Goal: Information Seeking & Learning: Learn about a topic

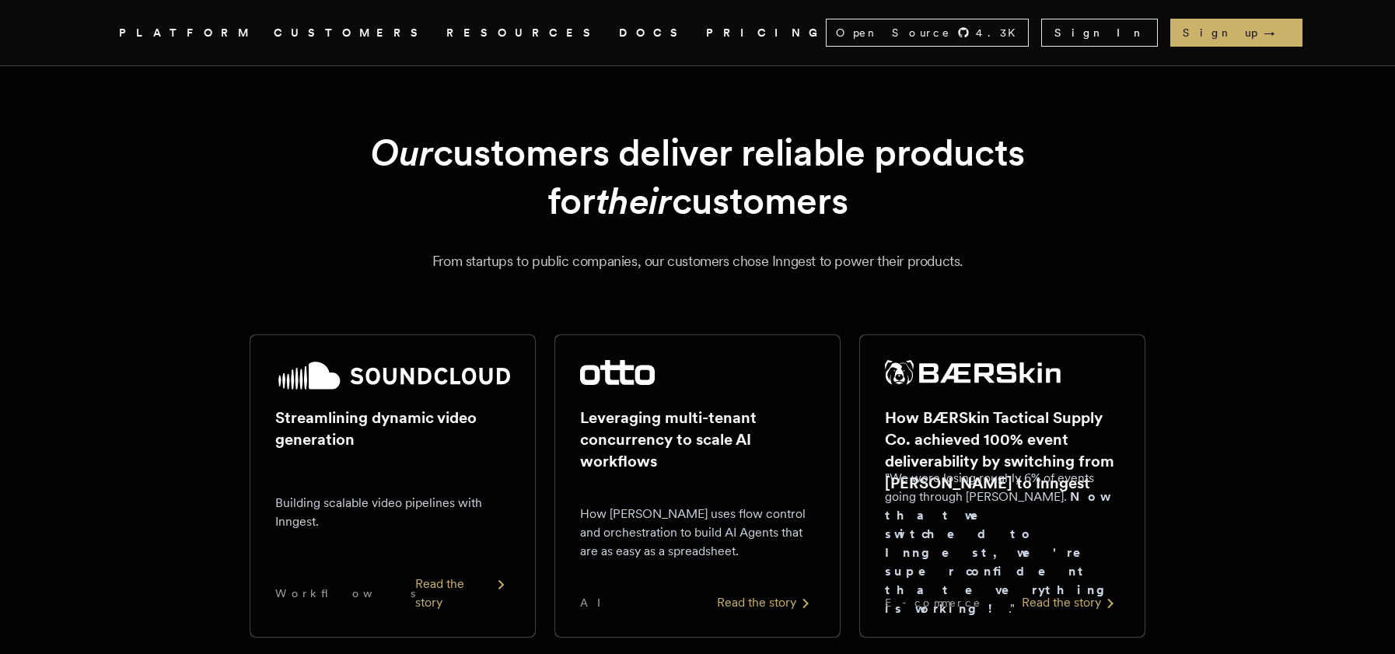
click at [619, 35] on link "DOCS" at bounding box center [653, 32] width 68 height 19
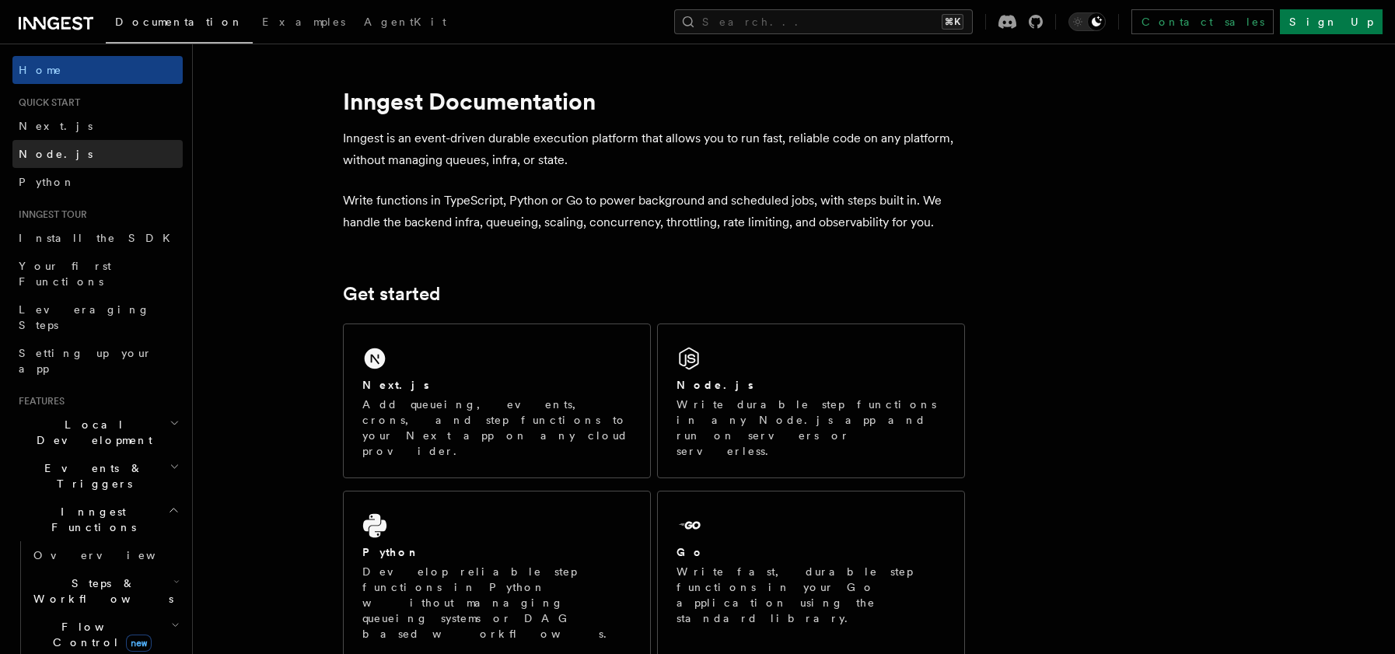
click at [54, 158] on span "Node.js" at bounding box center [56, 154] width 74 height 12
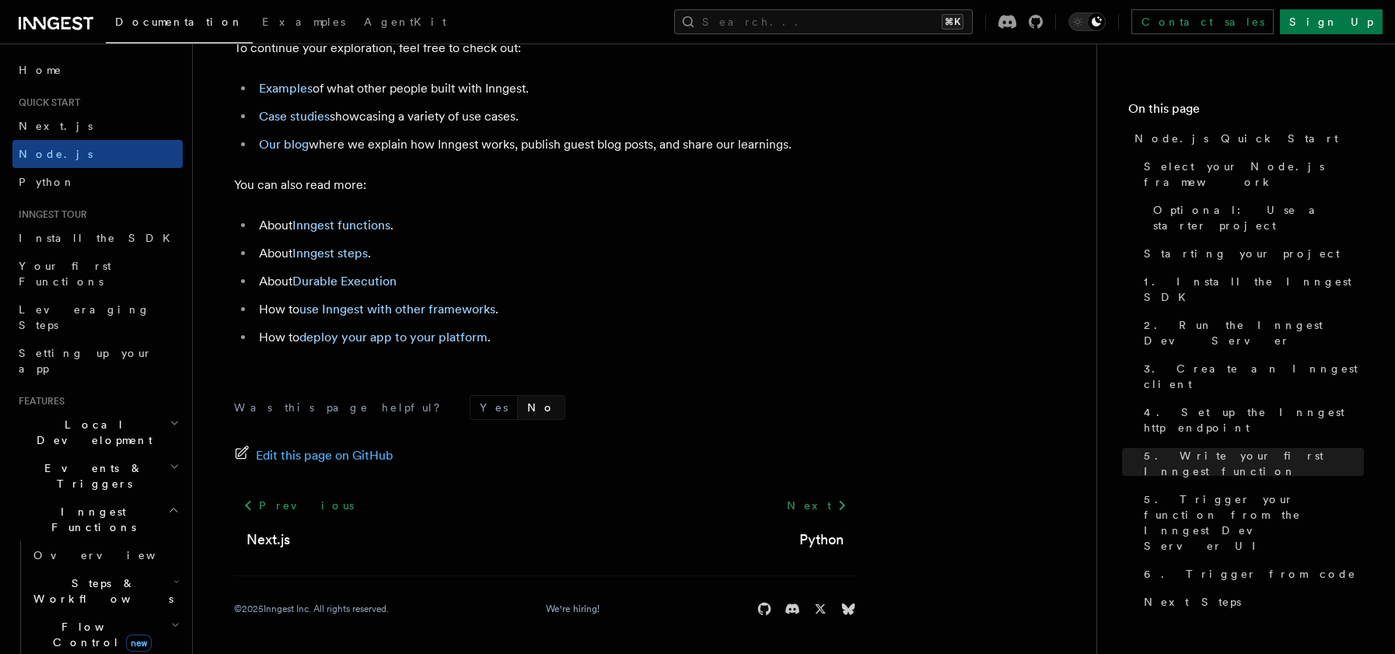
scroll to position [9824, 0]
click at [63, 242] on span "Install the SDK" at bounding box center [99, 238] width 161 height 12
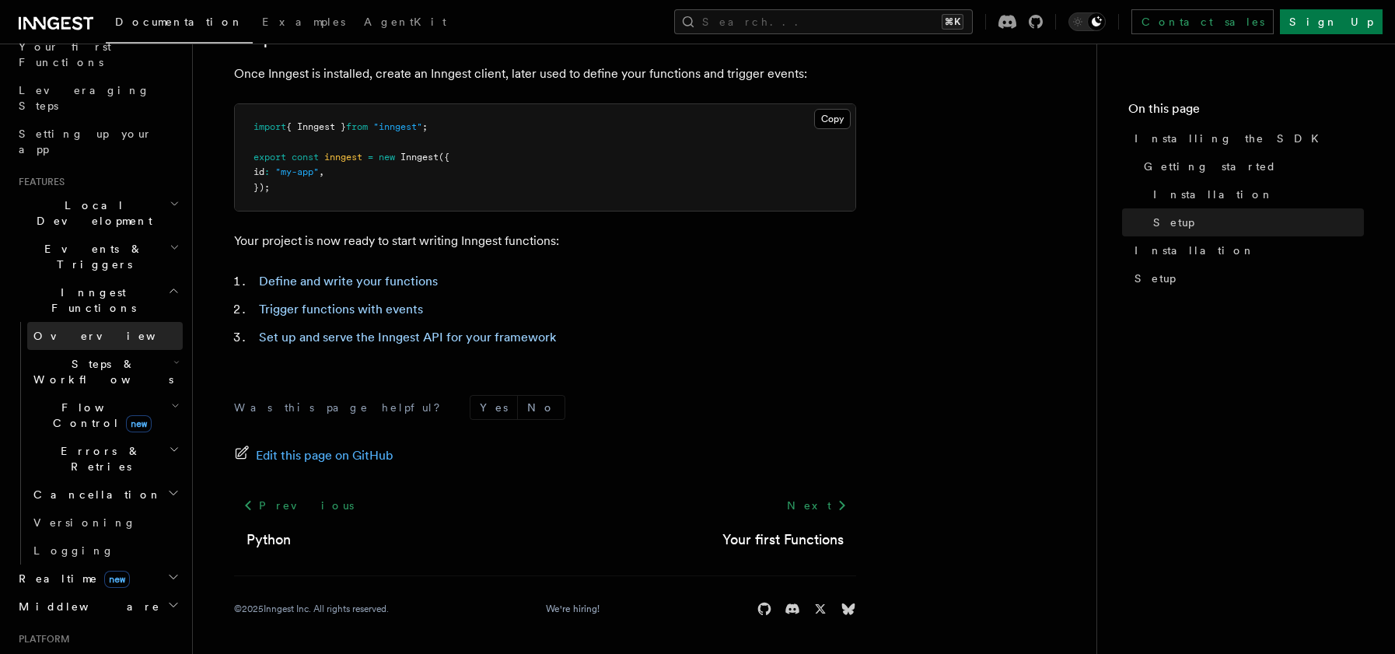
scroll to position [265, 0]
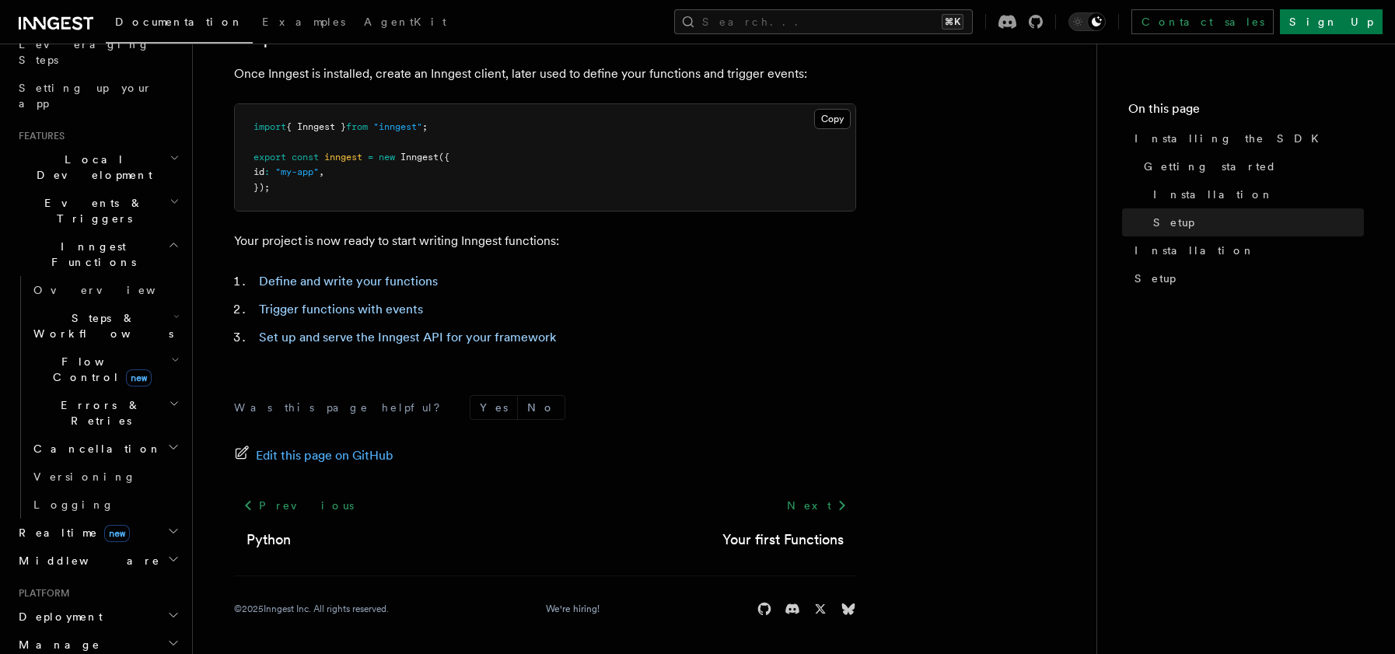
click at [104, 525] on span "new" at bounding box center [117, 533] width 26 height 17
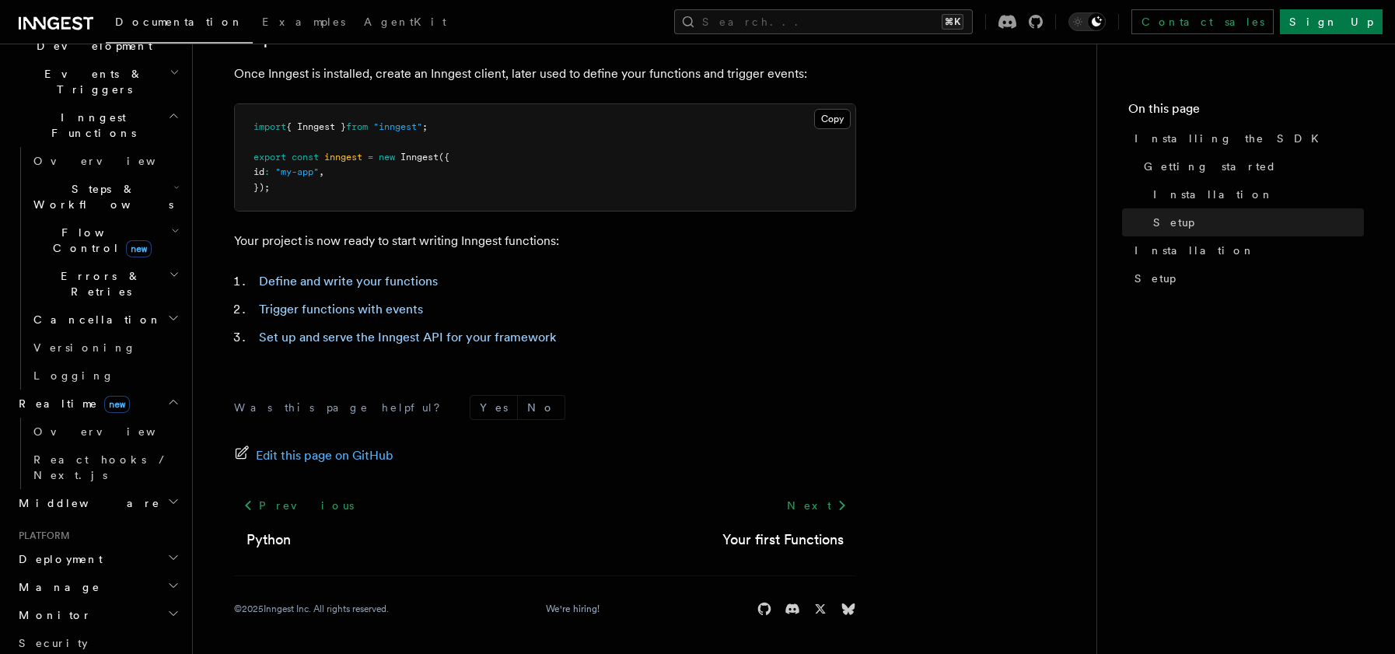
scroll to position [397, 0]
click at [82, 487] on h2 "Middleware" at bounding box center [97, 501] width 170 height 28
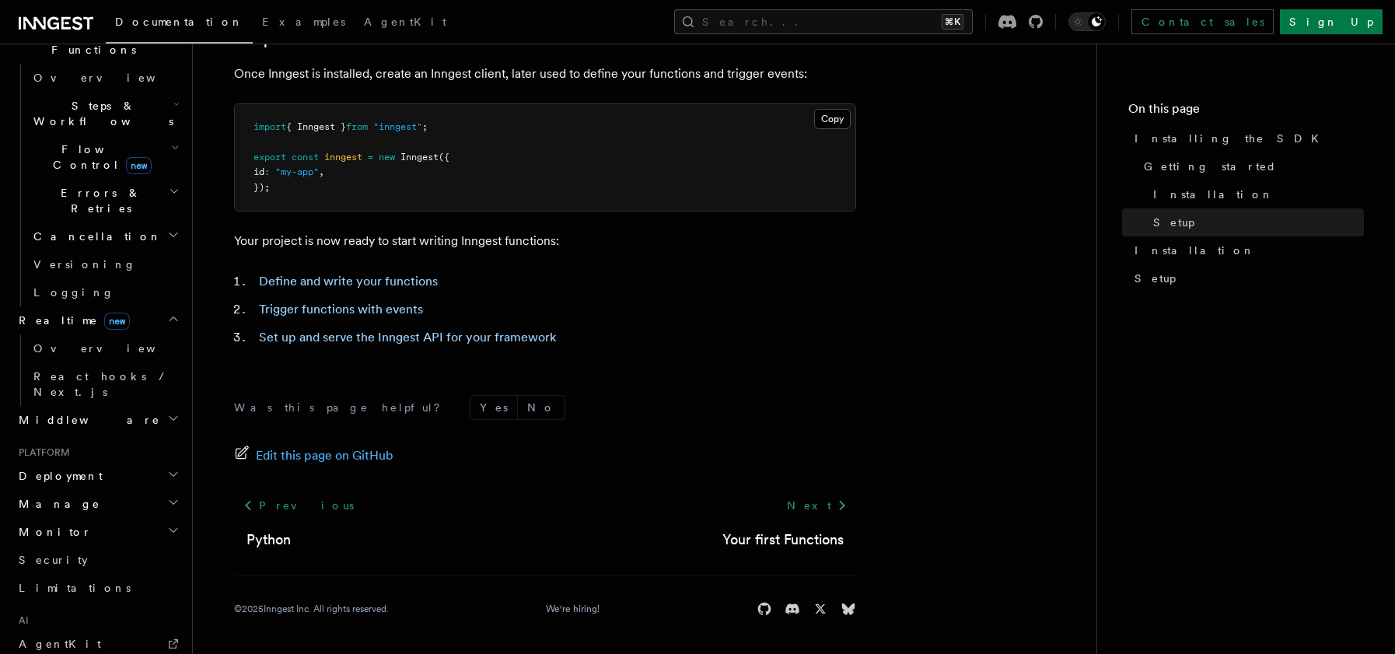
scroll to position [490, 0]
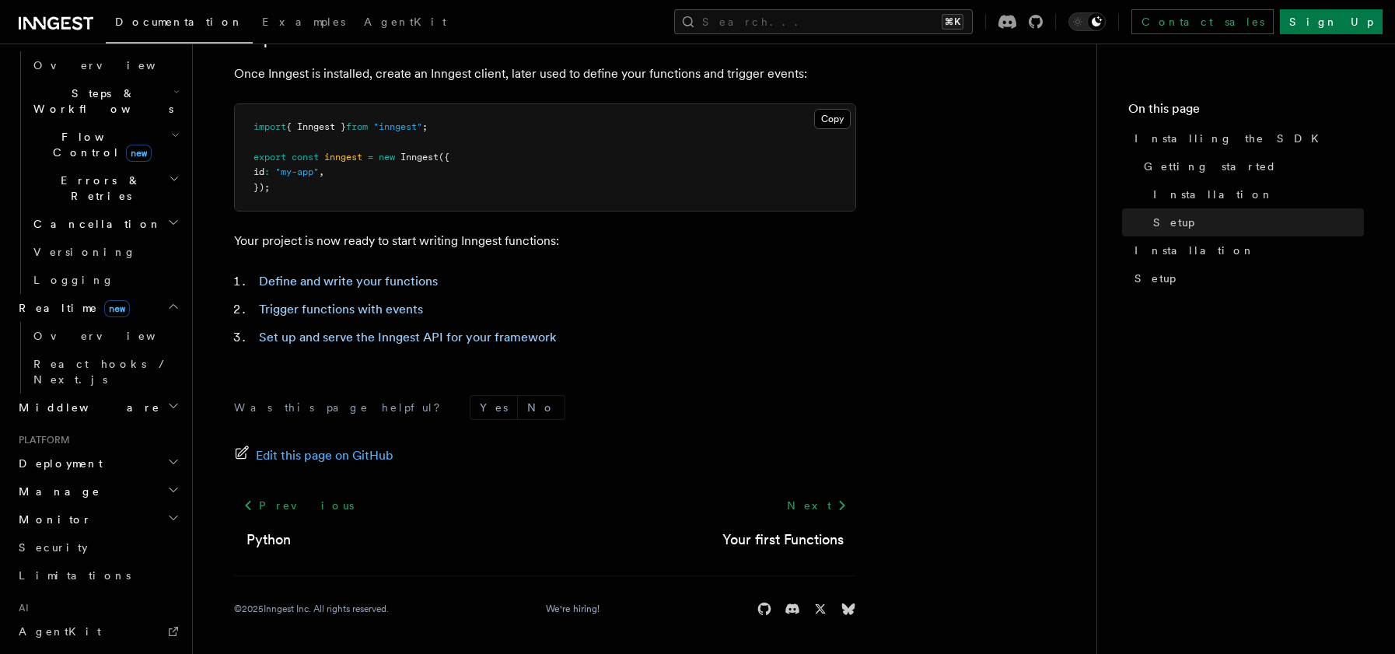
click at [99, 449] on h2 "Deployment" at bounding box center [97, 463] width 170 height 28
click at [94, 477] on link "Overview" at bounding box center [104, 491] width 155 height 28
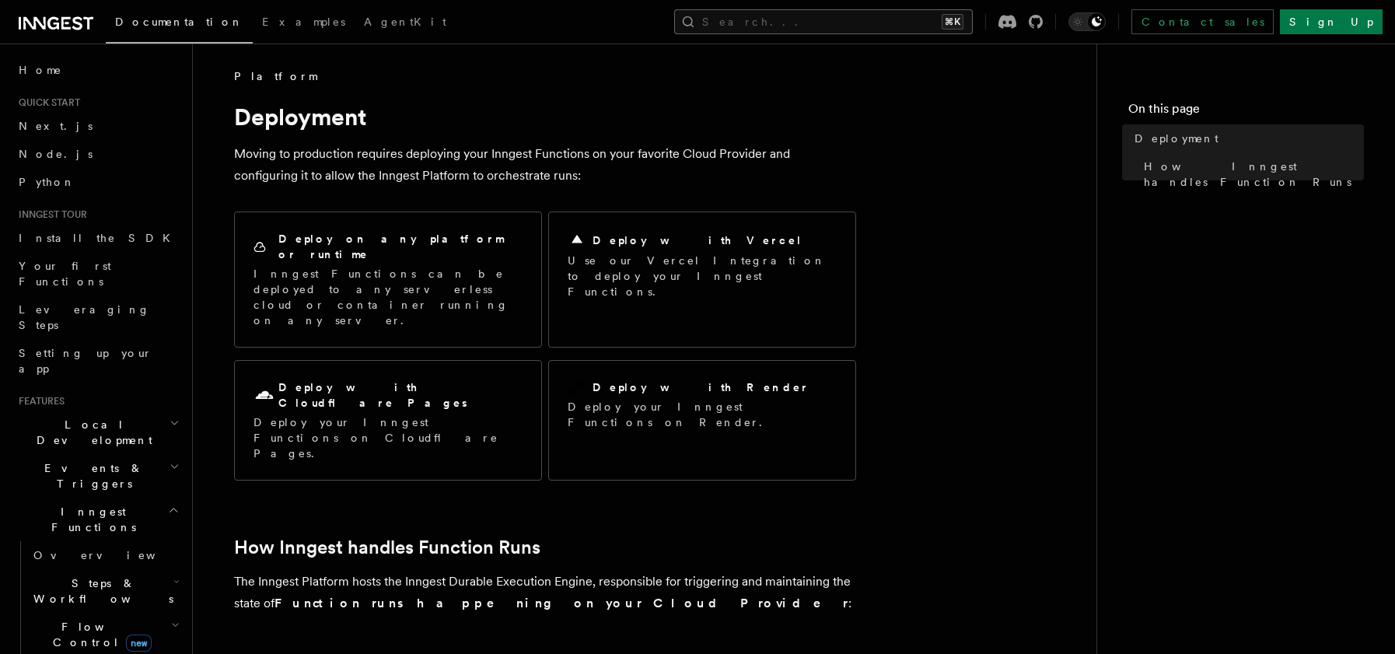
click at [913, 16] on button "Search... ⌘K" at bounding box center [823, 21] width 299 height 25
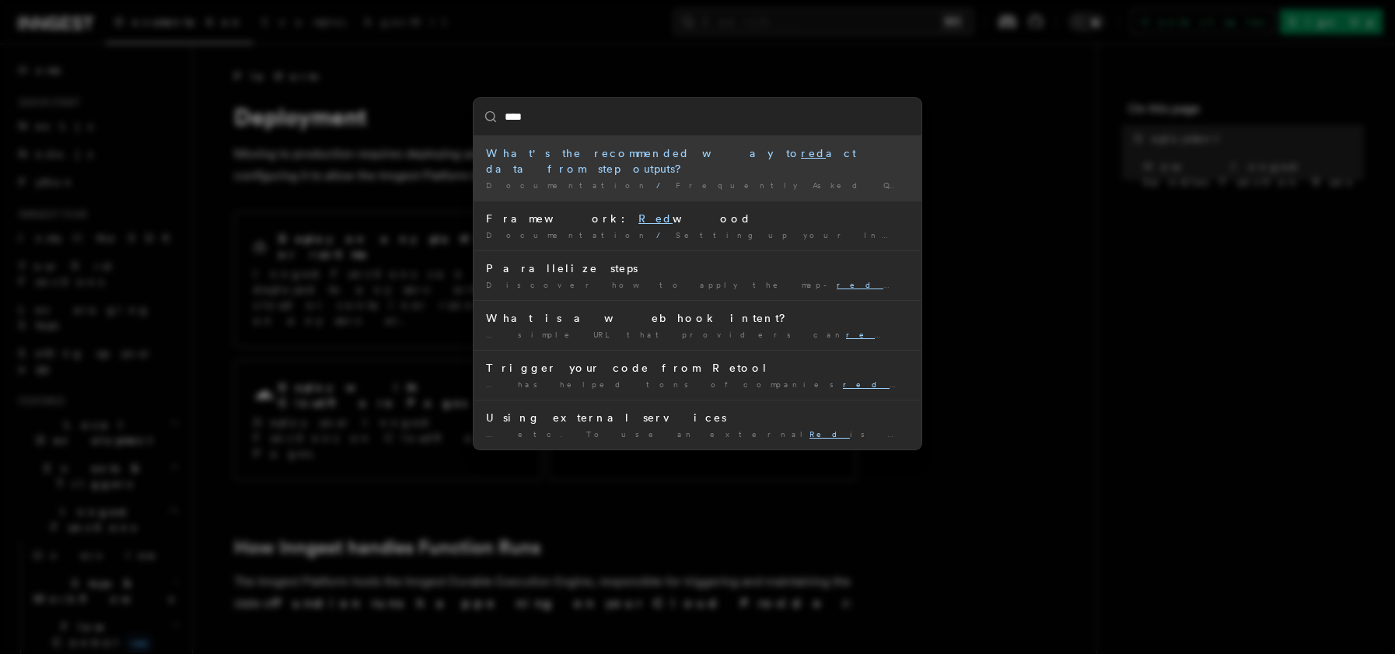
type input "*****"
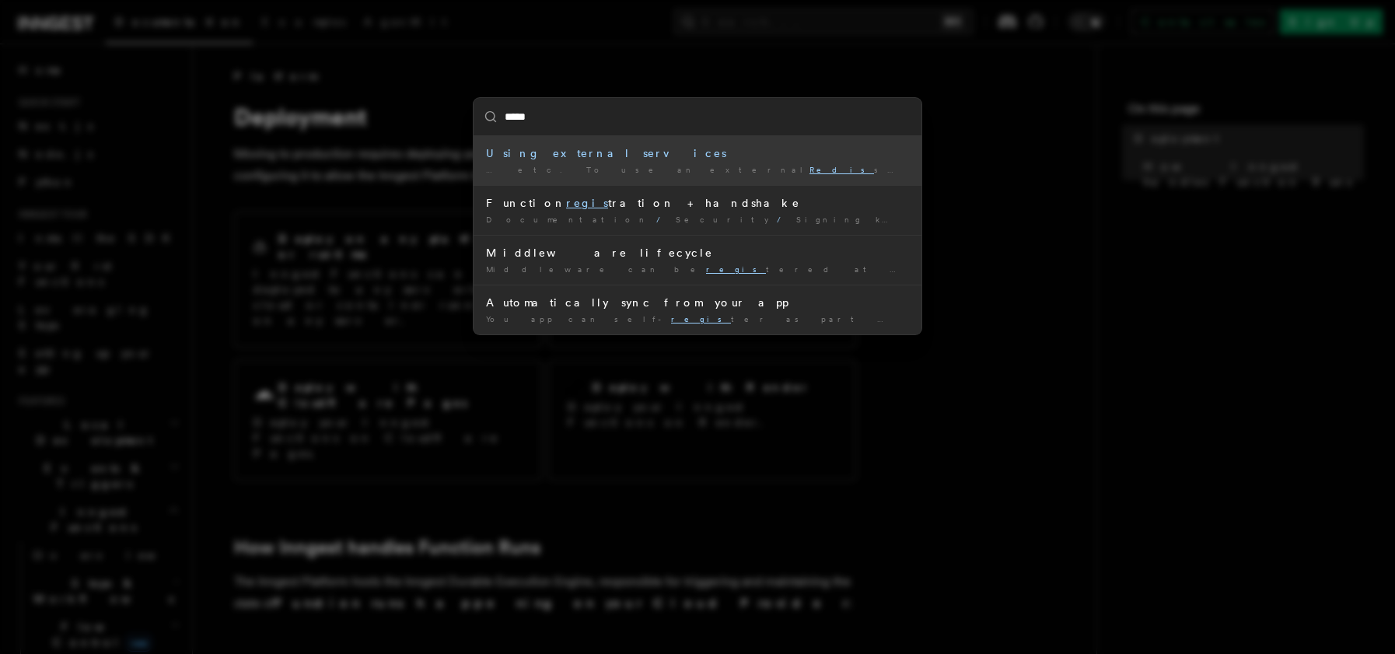
click at [631, 172] on div "… etc. To use an external Redis server, set the redis …" at bounding box center [697, 170] width 423 height 12
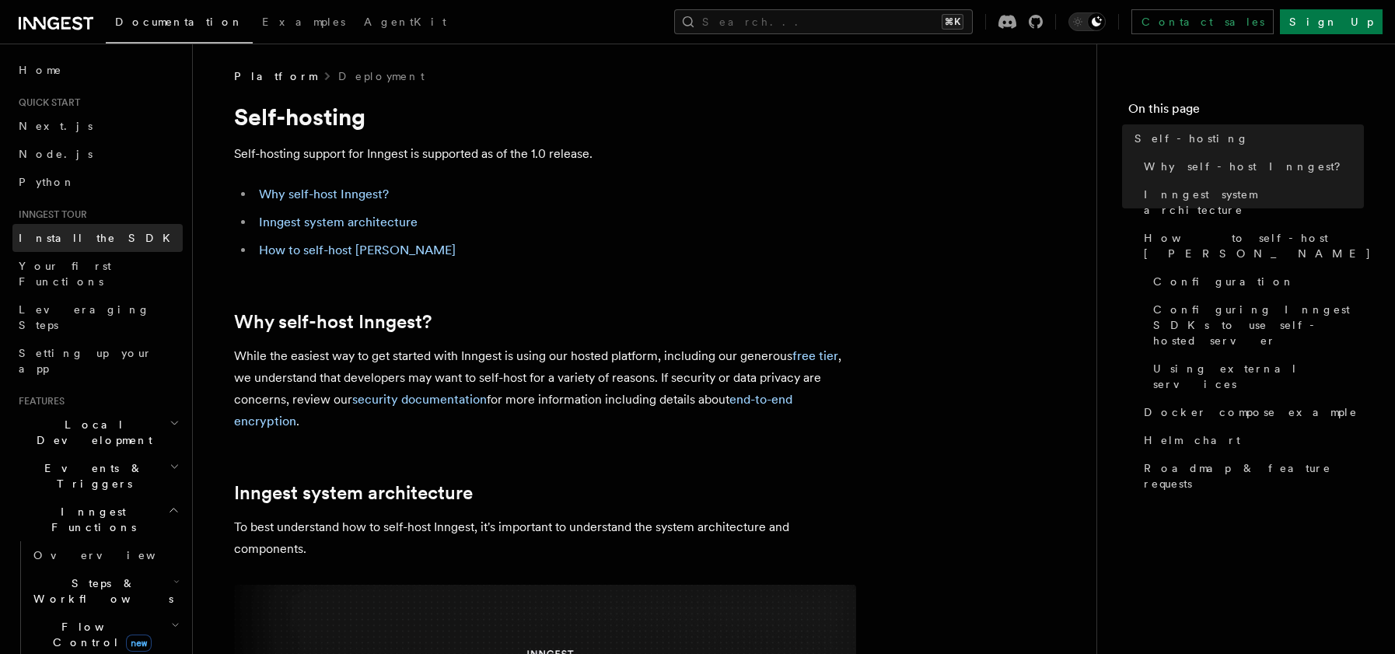
click at [72, 237] on span "Install the SDK" at bounding box center [99, 238] width 161 height 12
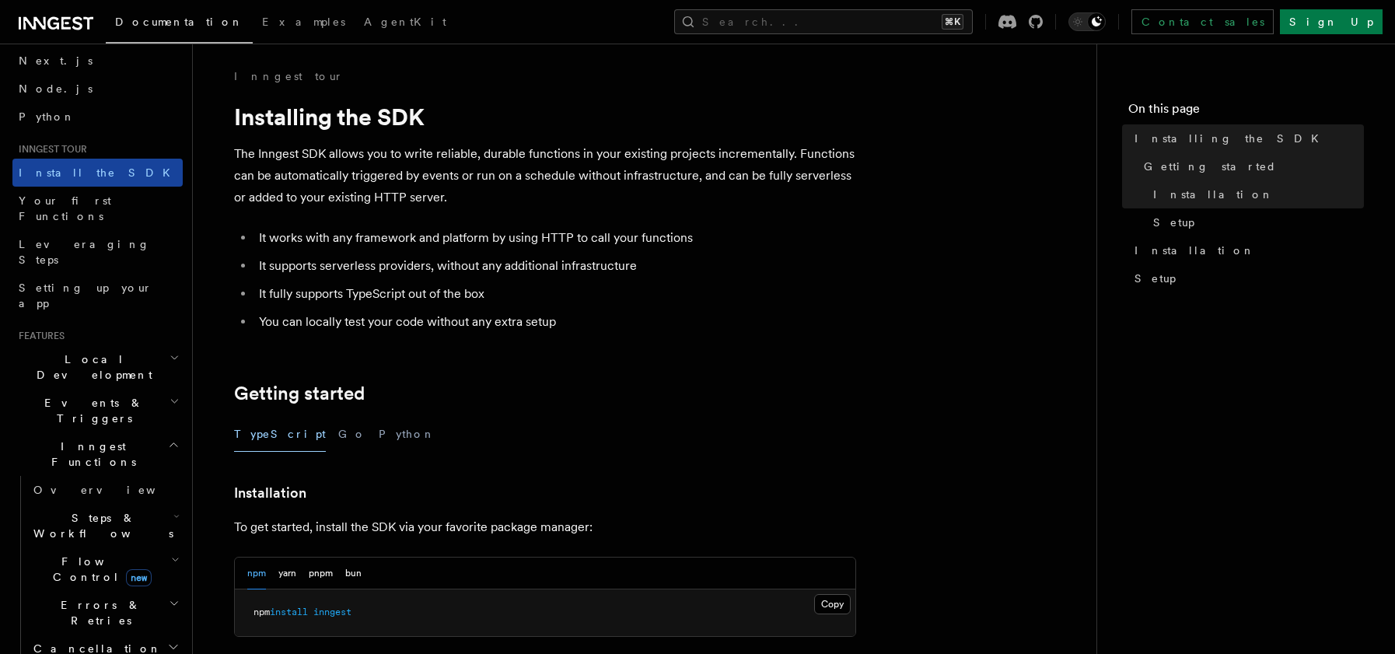
scroll to position [82, 0]
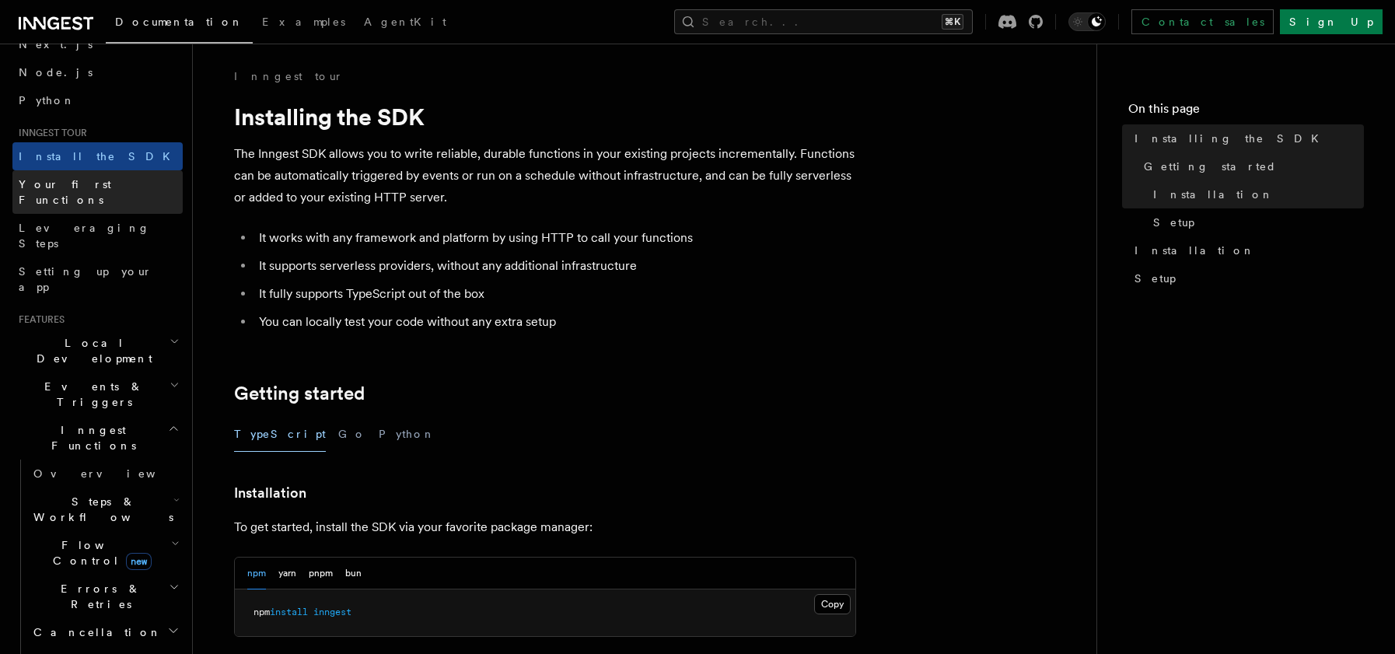
click at [110, 191] on span "Your first Functions" at bounding box center [101, 191] width 164 height 31
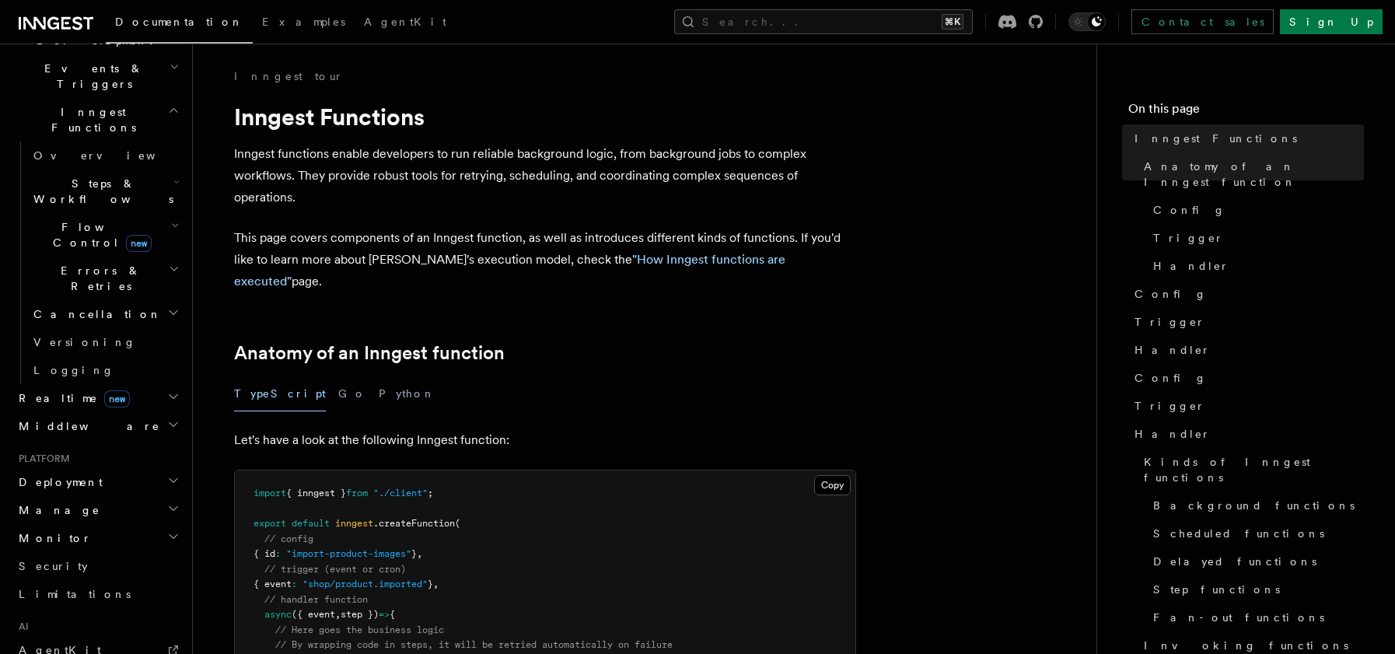
scroll to position [394, 0]
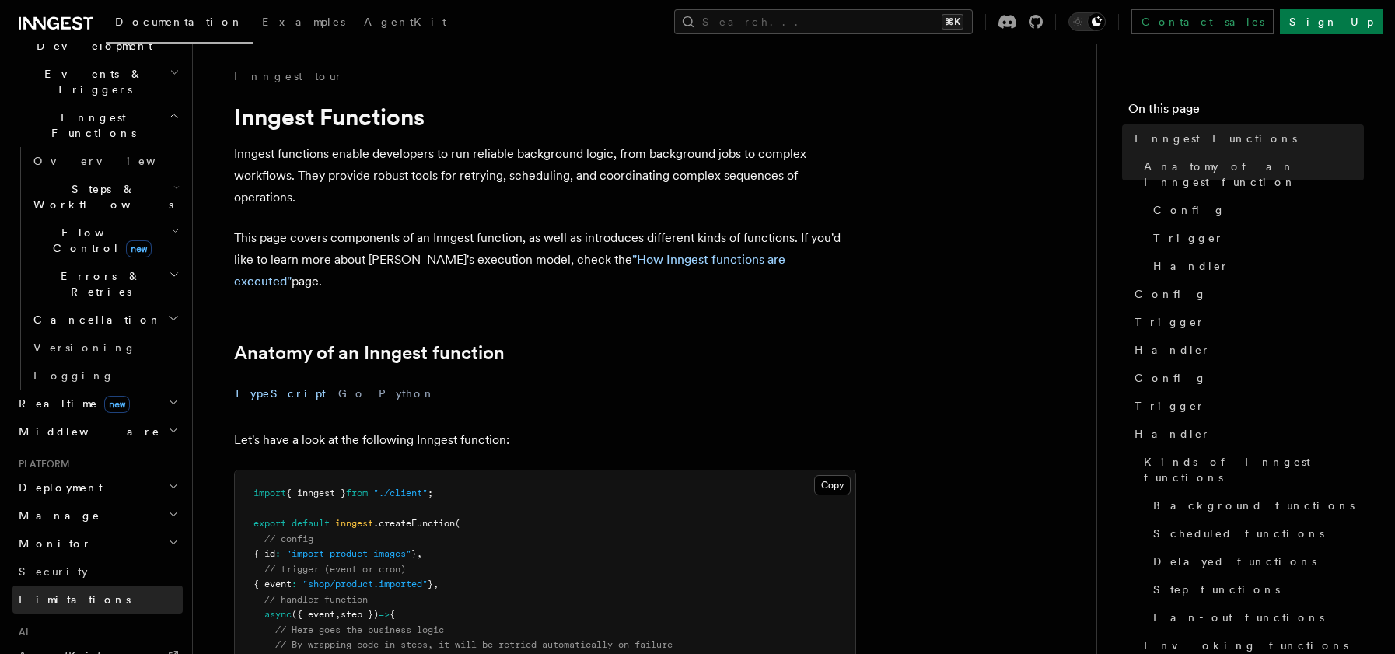
click at [54, 592] on span "Limitations" at bounding box center [75, 600] width 112 height 16
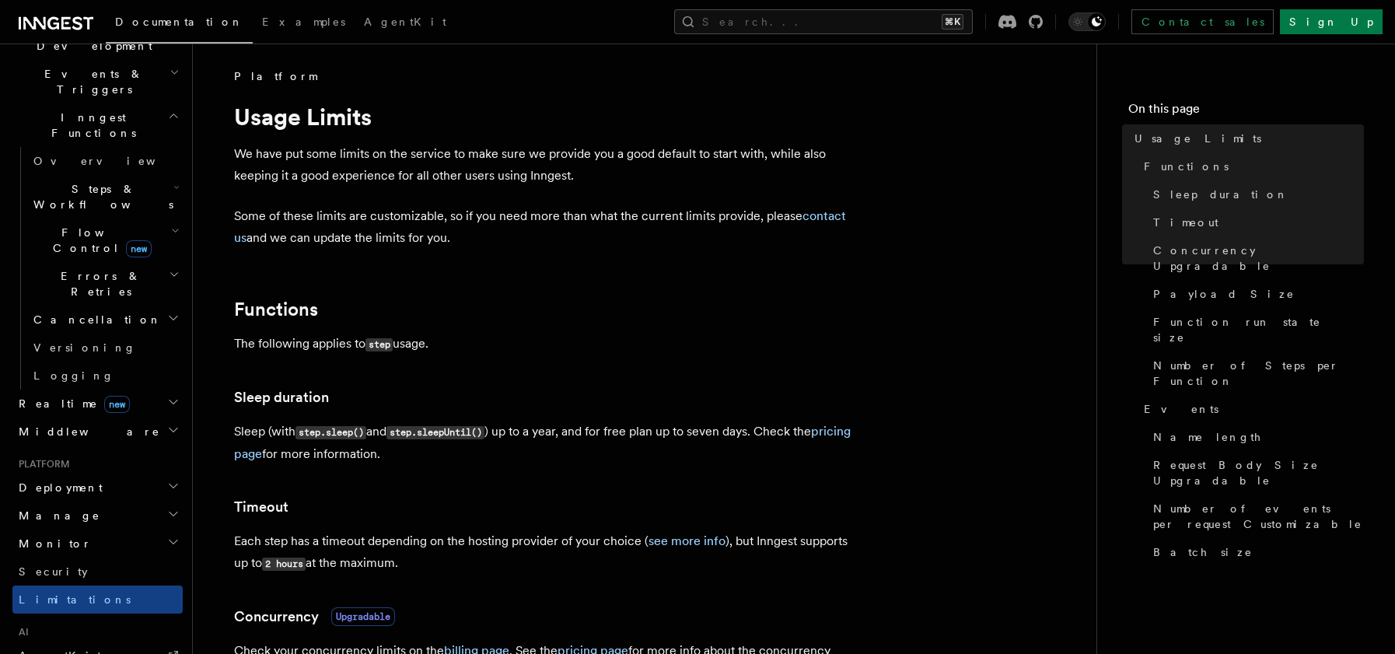
click at [80, 473] on h2 "Deployment" at bounding box center [97, 487] width 170 height 28
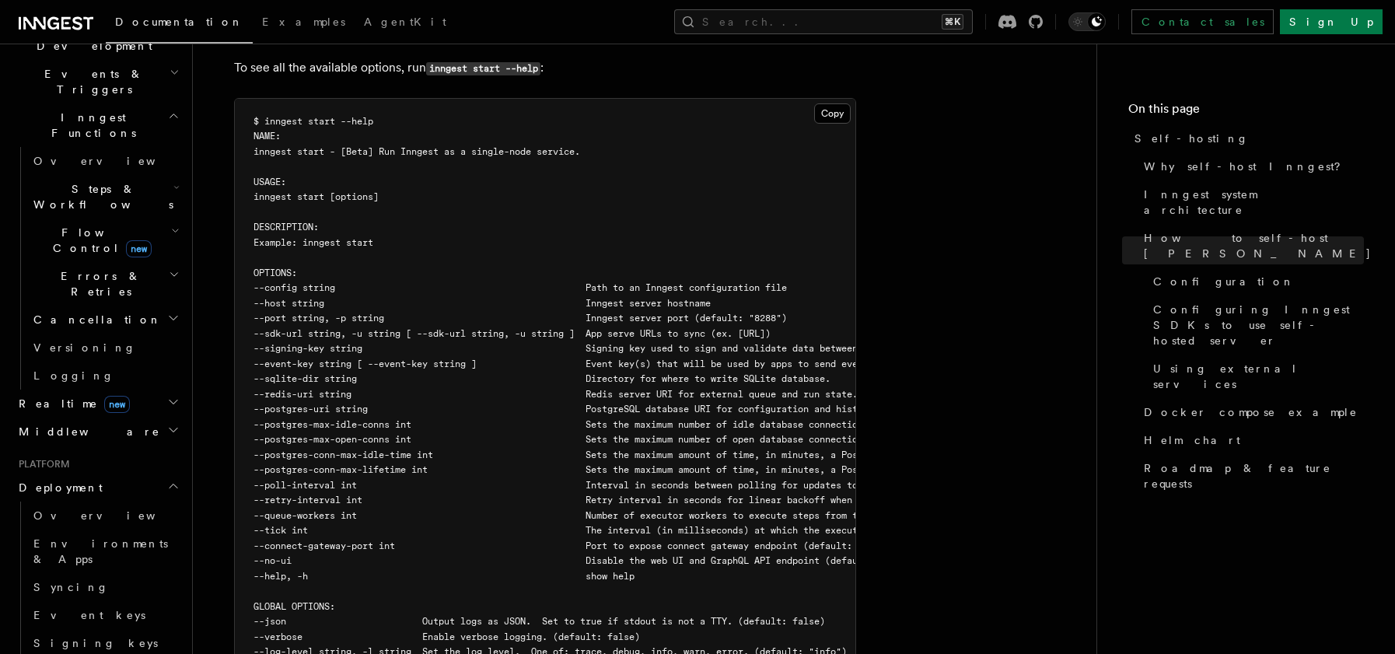
scroll to position [2674, 0]
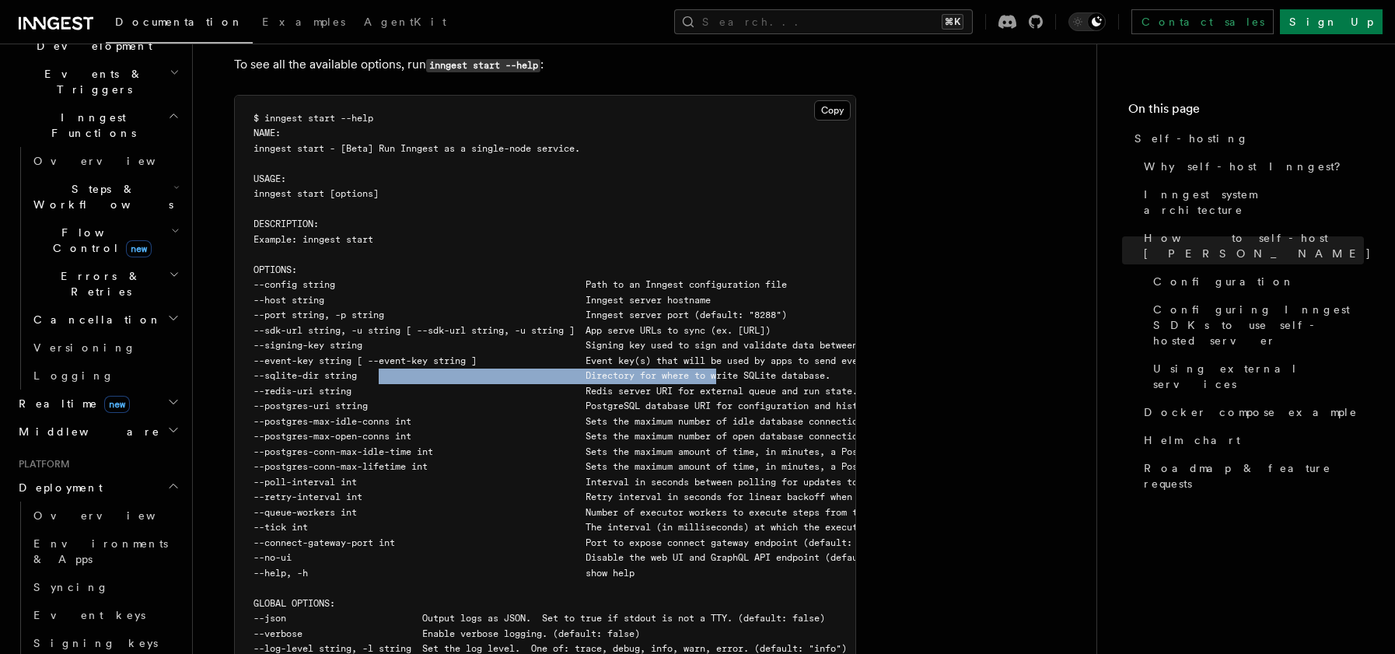
drag, startPoint x: 418, startPoint y: 339, endPoint x: 730, endPoint y: 334, distance: 311.8
click at [728, 334] on pre "$ inngest start --help NAME: inngest start - [Beta] Run Inngest as a single-nod…" at bounding box center [545, 384] width 620 height 577
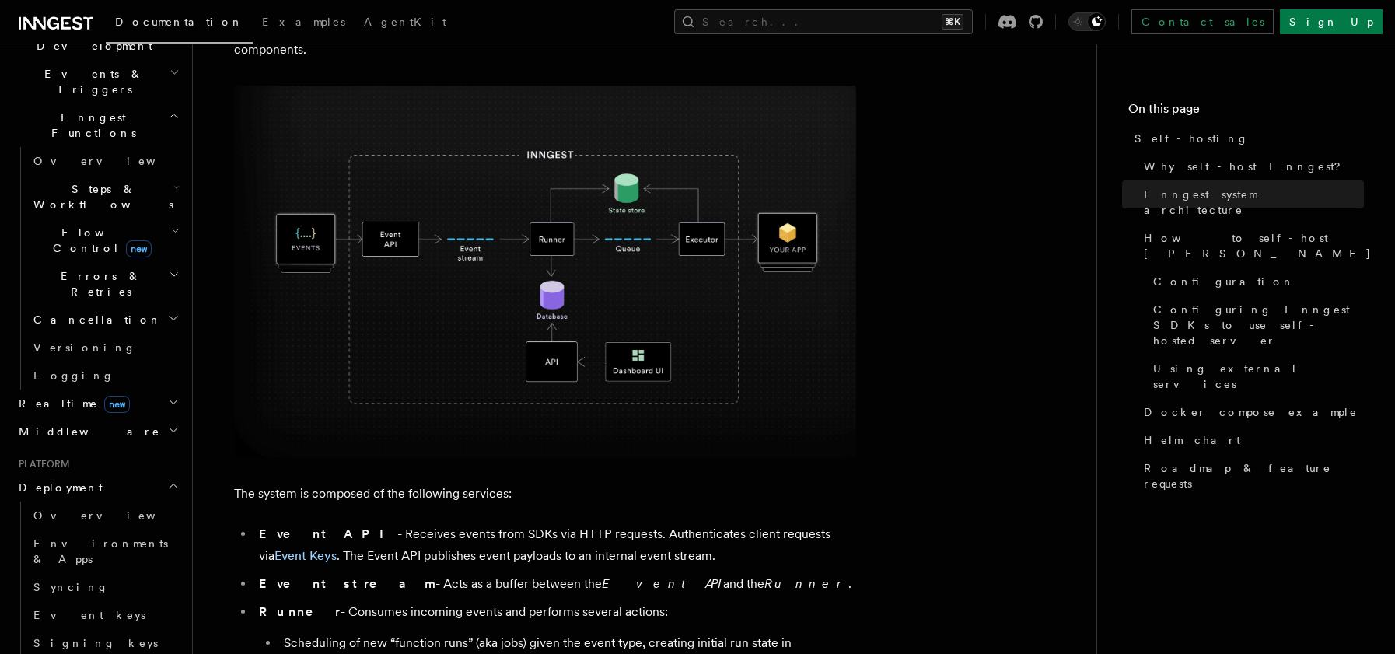
scroll to position [0, 0]
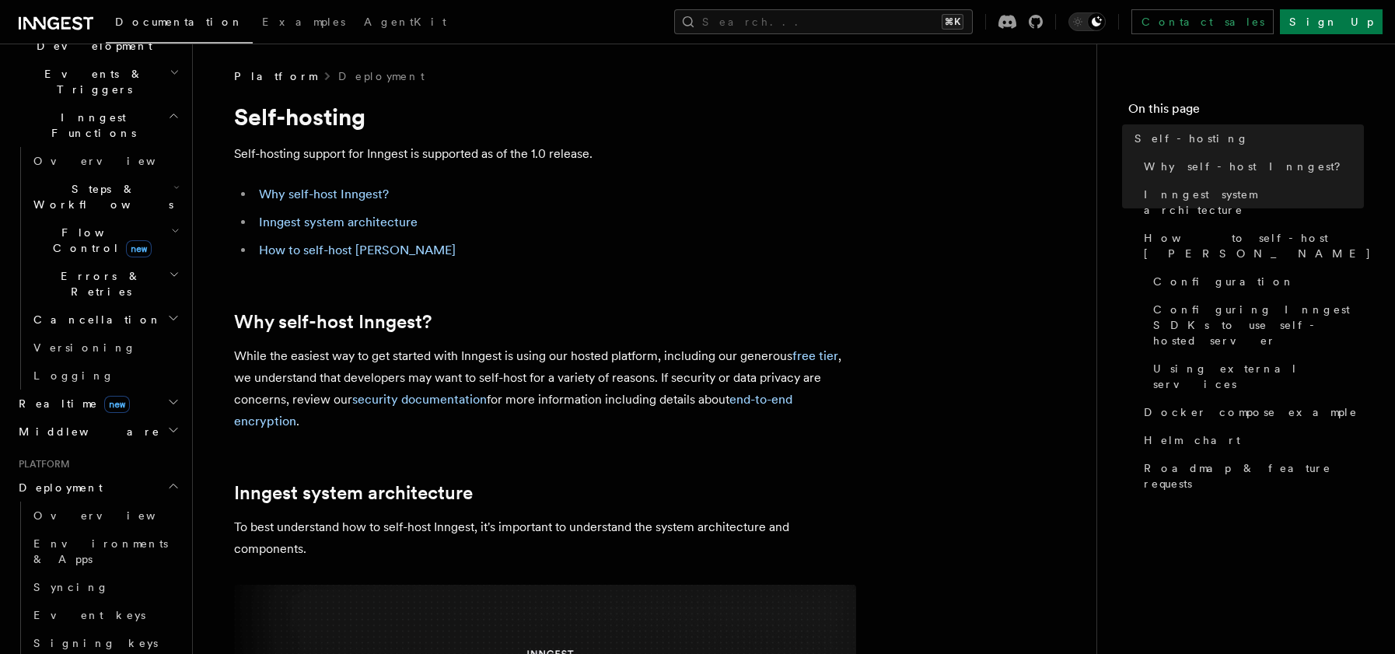
click at [61, 25] on icon at bounding box center [56, 23] width 75 height 19
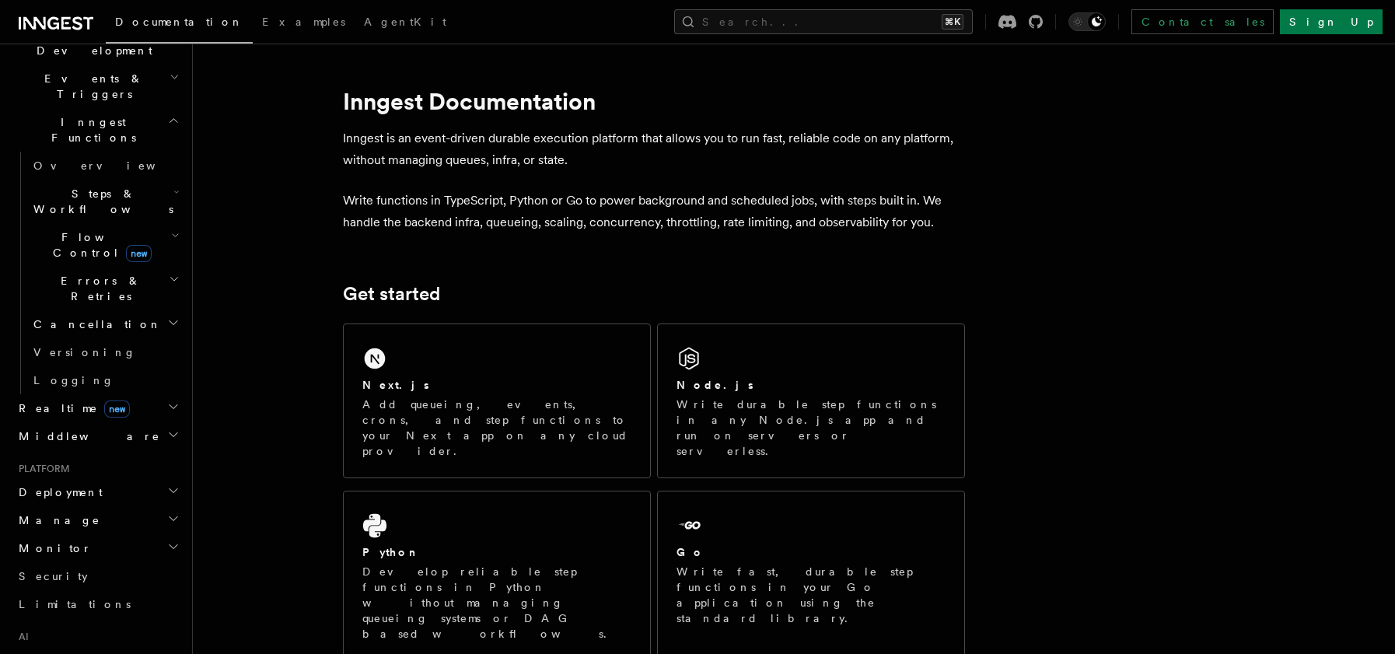
scroll to position [393, 0]
click at [66, 642] on link "AgentKit" at bounding box center [97, 656] width 170 height 28
